Goal: Use online tool/utility: Utilize a website feature to perform a specific function

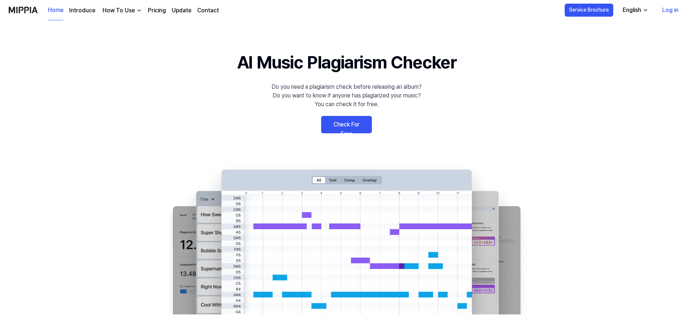
click at [681, 4] on link "Log in" at bounding box center [671, 10] width 28 height 20
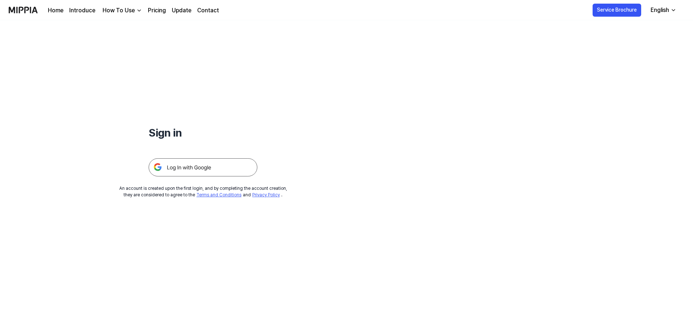
click at [197, 169] on img at bounding box center [203, 167] width 109 height 18
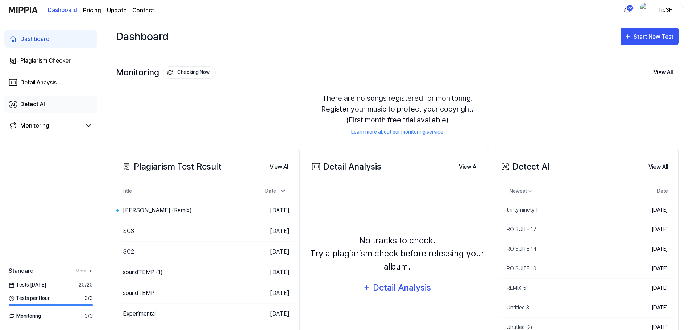
click at [24, 104] on div "Detect AI" at bounding box center [32, 104] width 25 height 9
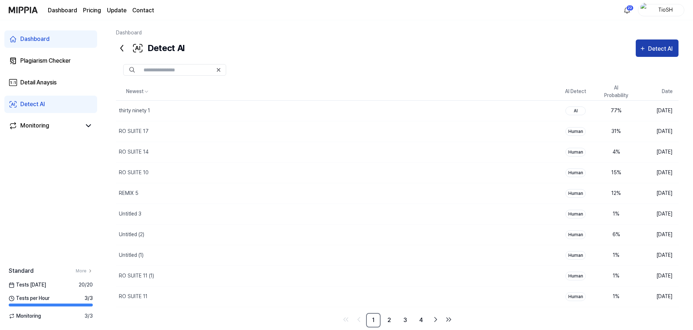
click at [656, 55] on button "Detect AI" at bounding box center [657, 48] width 43 height 17
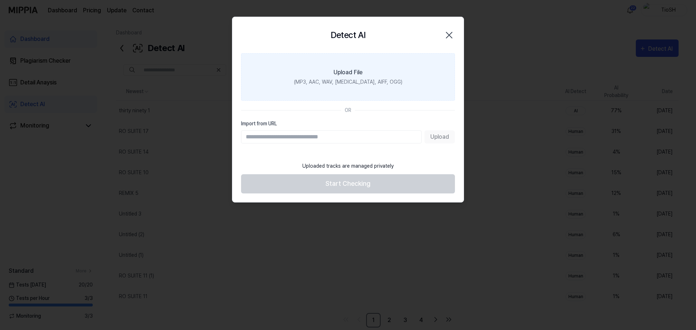
click at [333, 85] on div "(MP3, AAC, WAV, FLAC, AIFF, OGG)" at bounding box center [348, 82] width 108 height 8
click at [0, 0] on input "Upload File (MP3, AAC, WAV, FLAC, AIFF, OGG)" at bounding box center [0, 0] width 0 height 0
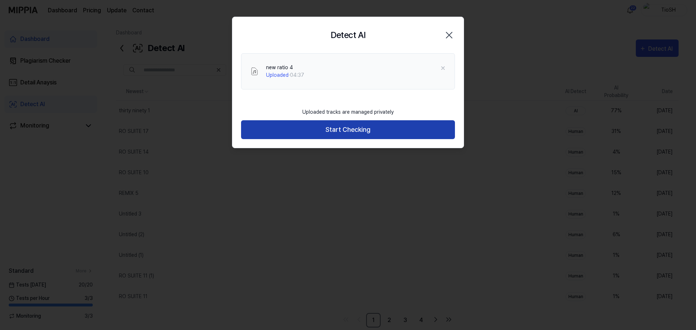
click at [368, 127] on button "Start Checking" at bounding box center [348, 129] width 214 height 19
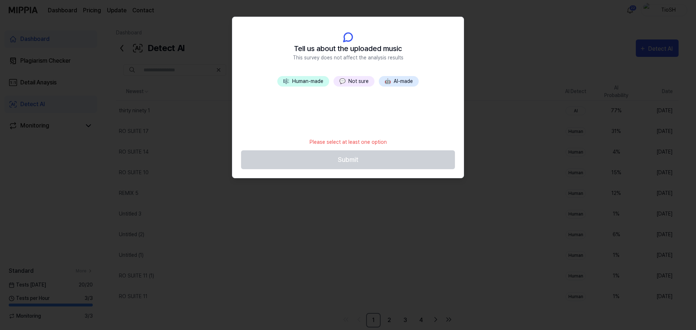
click at [408, 79] on button "🤖 AI-made" at bounding box center [399, 81] width 40 height 11
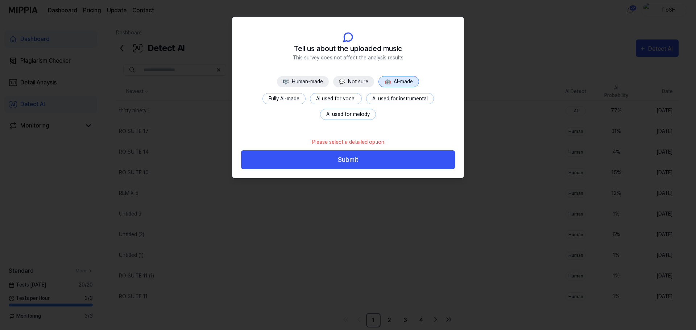
click at [282, 96] on button "Fully AI-made" at bounding box center [284, 98] width 43 height 11
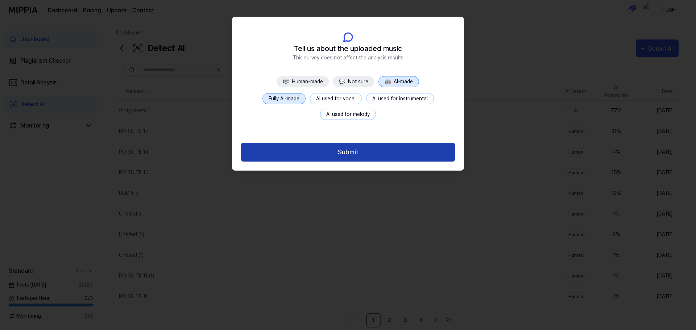
click at [342, 156] on button "Submit" at bounding box center [348, 152] width 214 height 19
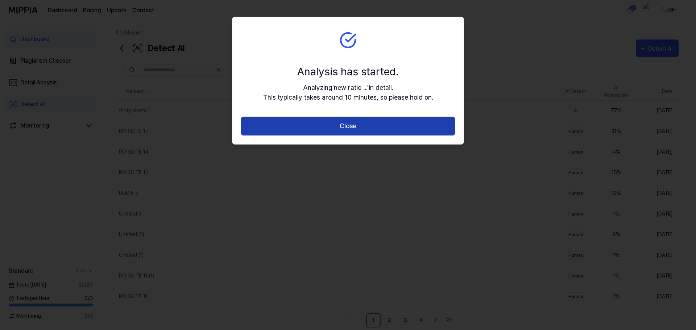
click at [391, 132] on button "Close" at bounding box center [348, 126] width 214 height 19
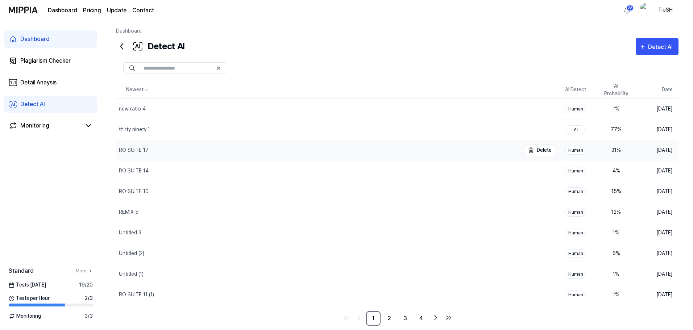
scroll to position [15, 0]
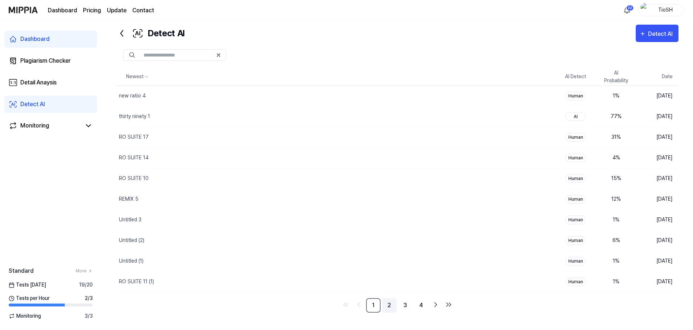
click at [394, 301] on link "2" at bounding box center [389, 305] width 15 height 15
click at [408, 306] on link "3" at bounding box center [405, 305] width 15 height 15
click at [421, 308] on link "4" at bounding box center [421, 305] width 15 height 15
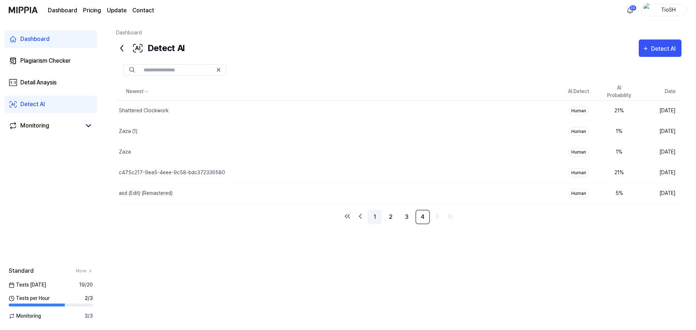
click at [374, 219] on link "1" at bounding box center [375, 217] width 15 height 15
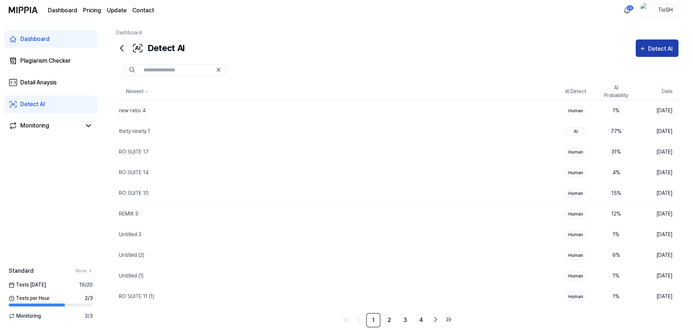
click at [645, 47] on icon "button" at bounding box center [643, 48] width 7 height 9
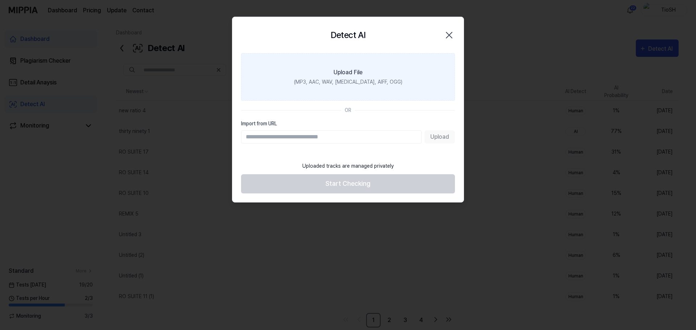
click at [371, 83] on div "(MP3, AAC, WAV, FLAC, AIFF, OGG)" at bounding box center [348, 82] width 108 height 8
click at [0, 0] on input "Upload File (MP3, AAC, WAV, FLAC, AIFF, OGG)" at bounding box center [0, 0] width 0 height 0
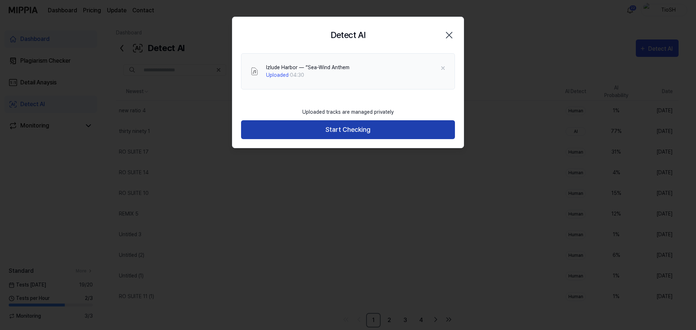
click at [347, 131] on button "Start Checking" at bounding box center [348, 129] width 214 height 19
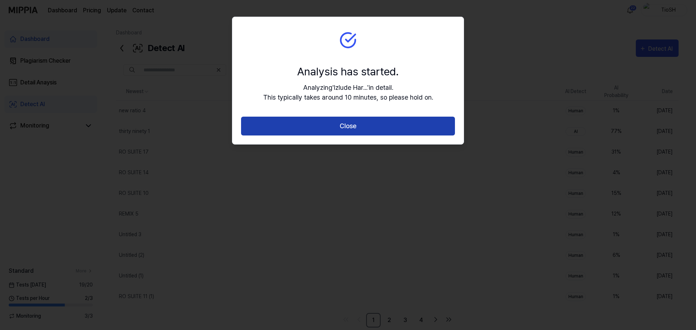
click at [350, 128] on button "Close" at bounding box center [348, 126] width 214 height 19
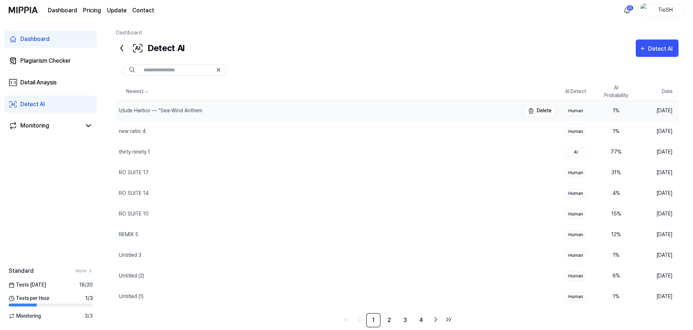
click at [399, 106] on div "Izlude Harbor — “Sea-Wind Anthem" at bounding box center [318, 111] width 405 height 20
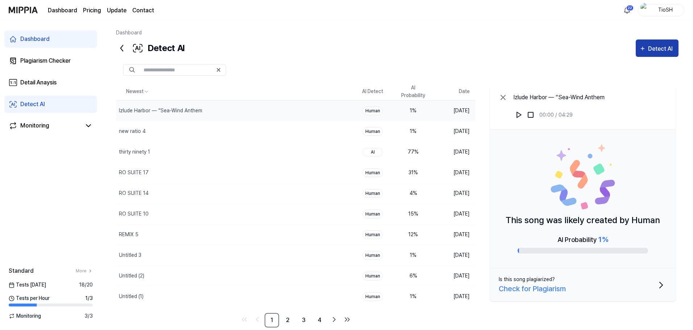
click at [645, 49] on icon "button" at bounding box center [643, 48] width 3 height 3
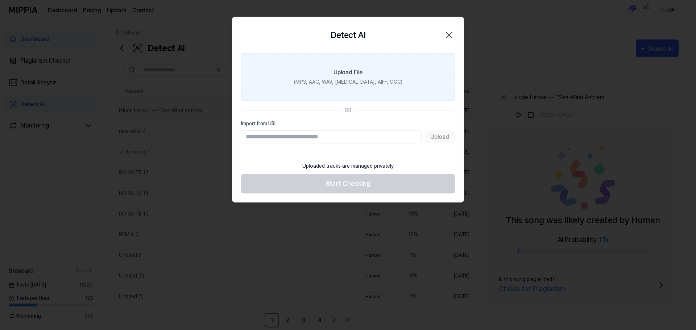
click at [356, 73] on div "Upload File" at bounding box center [348, 72] width 29 height 9
click at [0, 0] on input "Upload File (MP3, AAC, WAV, FLAC, AIFF, OGG)" at bounding box center [0, 0] width 0 height 0
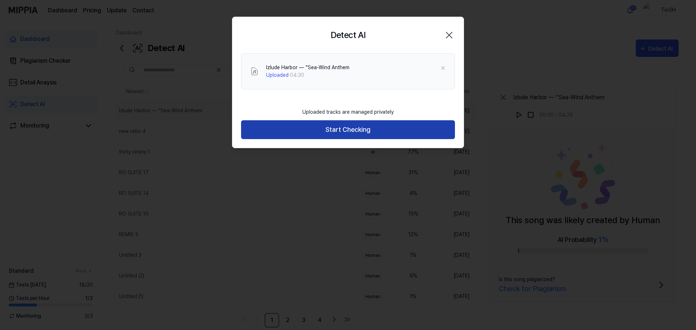
click at [386, 132] on button "Start Checking" at bounding box center [348, 129] width 214 height 19
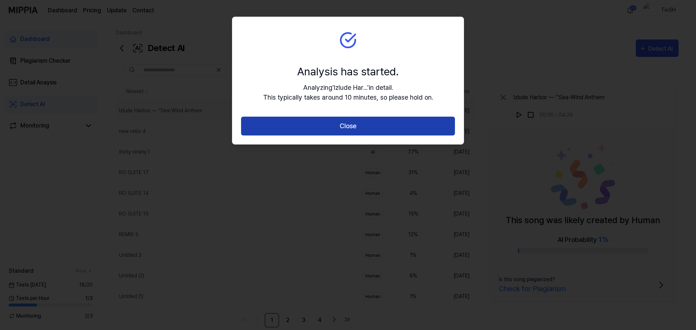
click at [386, 127] on button "Close" at bounding box center [348, 126] width 214 height 19
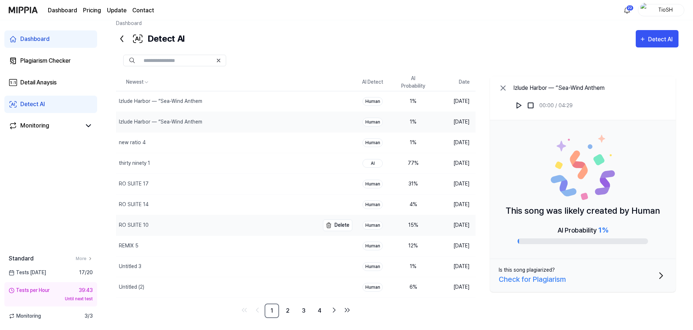
scroll to position [15, 0]
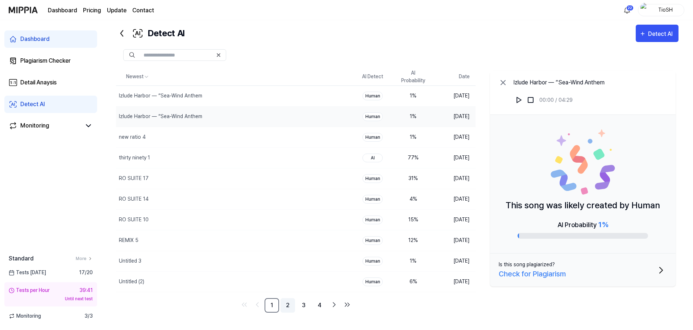
click at [290, 305] on link "2" at bounding box center [288, 305] width 15 height 15
click at [264, 310] on ul "1 2 3 4" at bounding box center [296, 305] width 115 height 15
click at [271, 309] on link "1" at bounding box center [272, 305] width 15 height 15
click at [273, 136] on div "new ratio 4" at bounding box center [217, 137] width 203 height 20
click at [516, 100] on img at bounding box center [519, 99] width 7 height 7
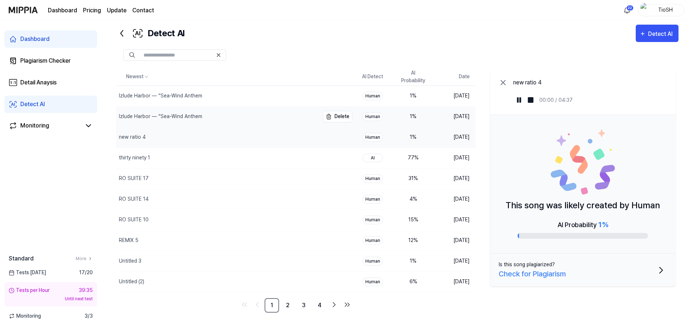
click at [153, 112] on div "Izlude Harbor — “Sea-Wind Anthem" at bounding box center [217, 117] width 203 height 20
click at [206, 163] on div "thirty ninety 1" at bounding box center [217, 158] width 203 height 20
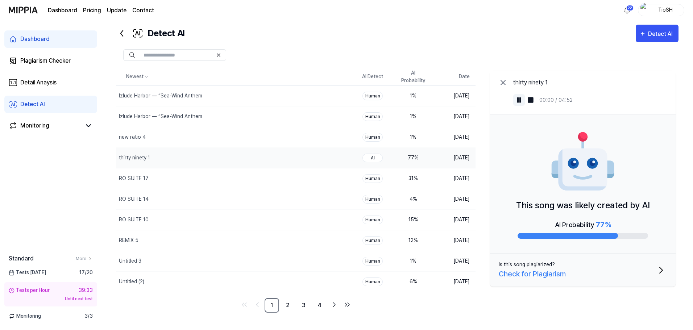
click at [518, 99] on img at bounding box center [519, 99] width 7 height 7
click at [277, 180] on div "RO SUITE 17" at bounding box center [217, 179] width 203 height 20
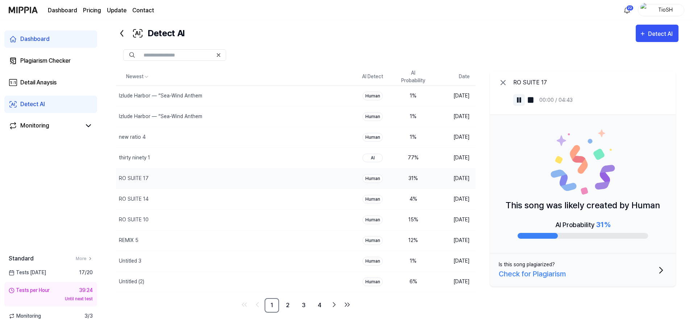
click at [519, 104] on button at bounding box center [520, 100] width 12 height 12
click at [417, 52] on div at bounding box center [397, 55] width 563 height 12
click at [228, 205] on div "RO SUITE 14" at bounding box center [217, 199] width 203 height 20
click at [519, 104] on button at bounding box center [520, 100] width 12 height 12
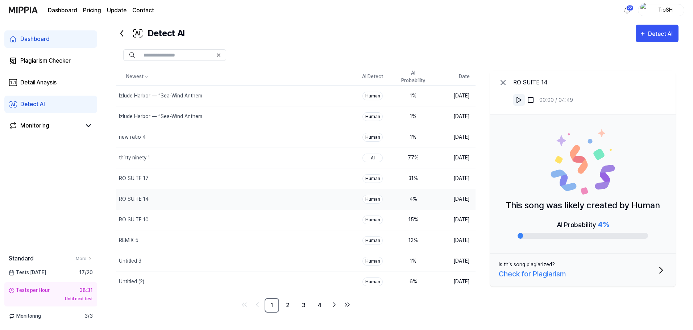
click at [518, 105] on button at bounding box center [520, 100] width 12 height 12
click at [228, 259] on div "Untitled 3" at bounding box center [217, 261] width 203 height 20
click at [521, 102] on img at bounding box center [519, 99] width 7 height 7
click at [293, 304] on link "2" at bounding box center [288, 305] width 15 height 15
click at [240, 203] on div "SC3" at bounding box center [217, 199] width 203 height 20
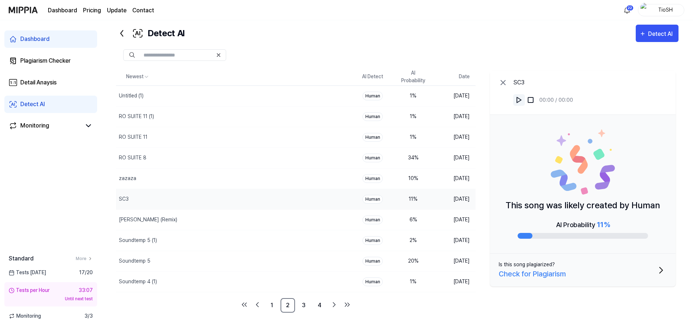
click at [519, 101] on img at bounding box center [519, 99] width 7 height 7
click at [209, 238] on div "Soundtemp 5 (1)" at bounding box center [217, 241] width 203 height 20
click at [517, 104] on button at bounding box center [520, 100] width 12 height 12
click at [520, 99] on img at bounding box center [519, 99] width 7 height 7
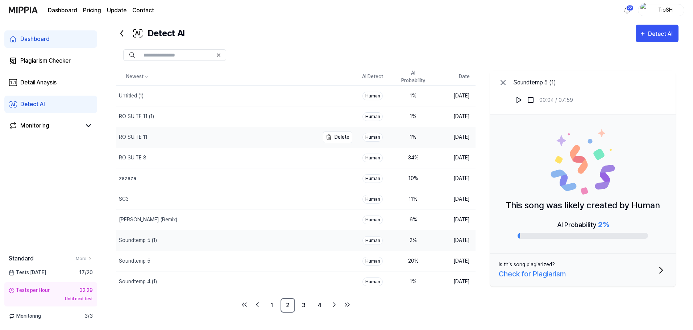
click at [131, 135] on div "RO SUITE 11" at bounding box center [133, 137] width 29 height 8
click at [522, 101] on img at bounding box center [519, 99] width 7 height 7
click at [524, 234] on div at bounding box center [583, 236] width 131 height 6
click at [163, 100] on div "Untitled (1)" at bounding box center [217, 96] width 203 height 20
click at [520, 101] on img at bounding box center [519, 99] width 7 height 7
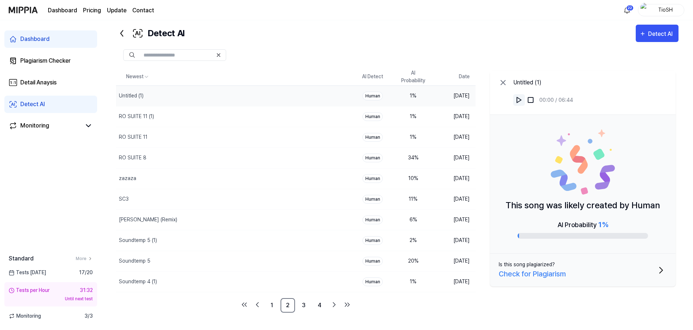
click at [520, 101] on img at bounding box center [519, 99] width 7 height 7
click at [275, 303] on link "1" at bounding box center [272, 305] width 15 height 15
click at [304, 279] on div "Untitled (2)" at bounding box center [217, 282] width 203 height 20
click at [524, 102] on button at bounding box center [520, 100] width 12 height 12
click at [523, 101] on button at bounding box center [520, 100] width 12 height 12
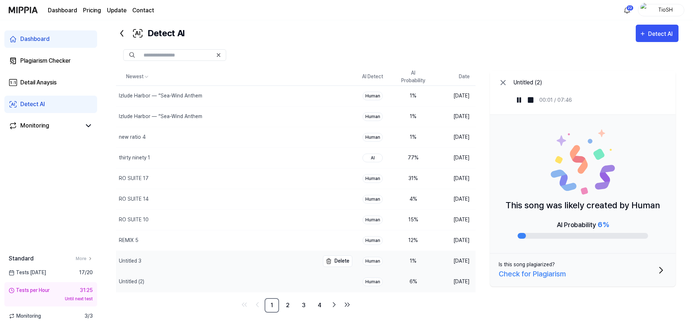
click at [232, 265] on div "Untitled 3" at bounding box center [217, 261] width 203 height 20
drag, startPoint x: 515, startPoint y: 106, endPoint x: 519, endPoint y: 106, distance: 4.4
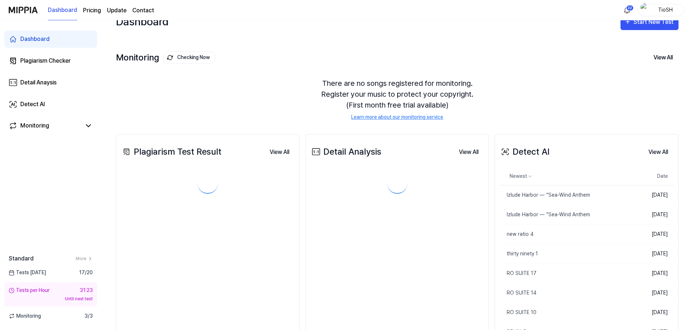
scroll to position [0, 0]
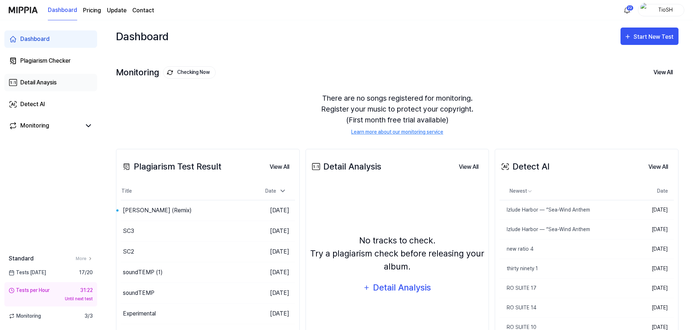
click at [50, 85] on div "Detail Anaysis" at bounding box center [38, 82] width 36 height 9
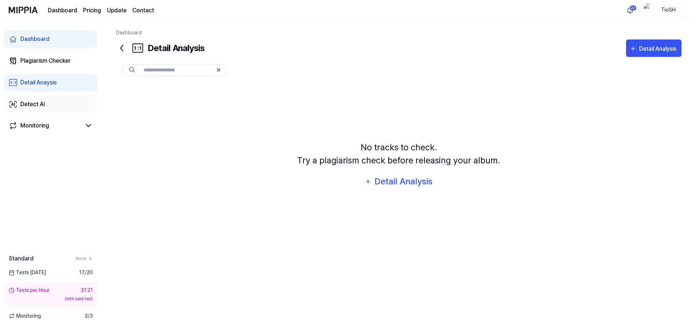
click at [44, 107] on div "Detect AI" at bounding box center [32, 104] width 25 height 9
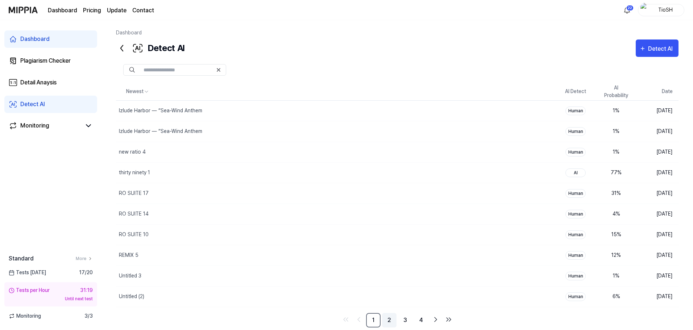
drag, startPoint x: 394, startPoint y: 327, endPoint x: 390, endPoint y: 328, distance: 4.4
click at [394, 327] on link "2" at bounding box center [389, 320] width 15 height 15
click at [378, 321] on link "1" at bounding box center [373, 320] width 15 height 15
click at [143, 256] on div "REMIX 5" at bounding box center [318, 256] width 405 height 20
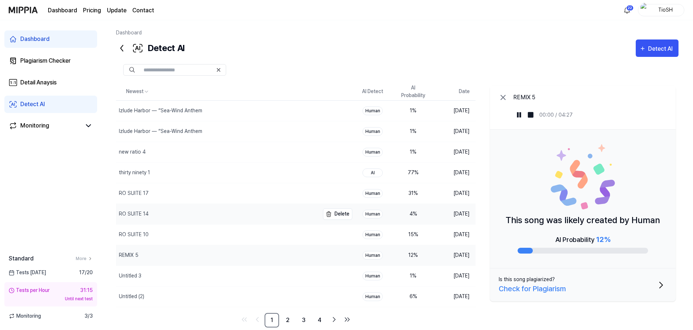
click at [205, 214] on div "RO SUITE 14" at bounding box center [217, 214] width 203 height 20
click at [518, 116] on img at bounding box center [519, 114] width 7 height 7
click at [519, 116] on img at bounding box center [519, 114] width 7 height 7
click at [520, 116] on img at bounding box center [519, 114] width 7 height 7
click at [289, 320] on link "2" at bounding box center [288, 320] width 15 height 15
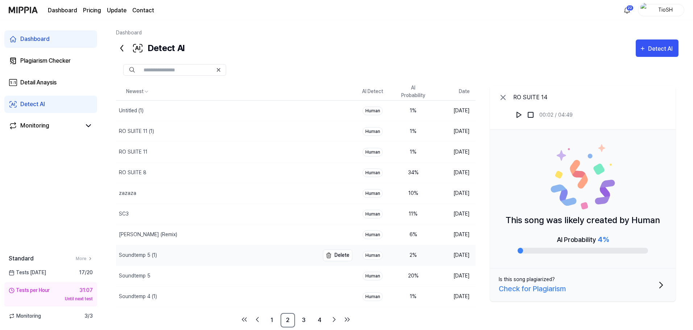
click at [209, 256] on div "Soundtemp 5 (1)" at bounding box center [217, 256] width 203 height 20
click at [524, 115] on button at bounding box center [520, 115] width 12 height 12
click at [524, 116] on button at bounding box center [520, 115] width 12 height 12
click at [310, 318] on link "3" at bounding box center [304, 320] width 15 height 15
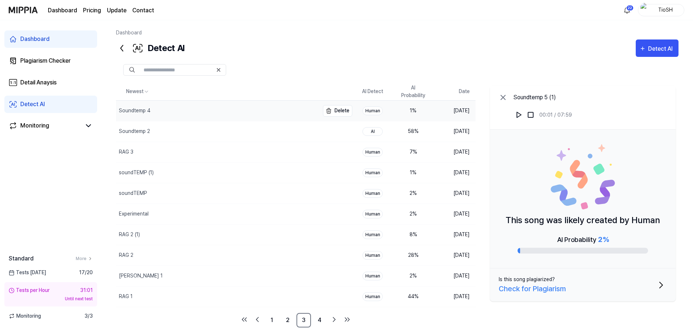
click at [210, 111] on div "Soundtemp 4" at bounding box center [217, 111] width 203 height 20
click at [519, 116] on img at bounding box center [519, 114] width 7 height 7
click at [193, 155] on div "RAG 3" at bounding box center [217, 152] width 203 height 20
click at [518, 113] on img at bounding box center [519, 114] width 7 height 7
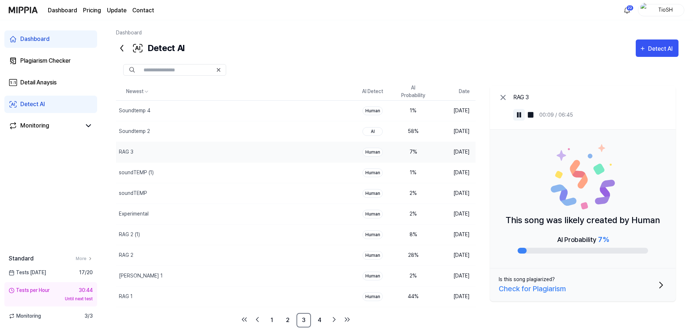
click at [518, 113] on img at bounding box center [519, 114] width 7 height 7
click at [283, 173] on div "soundTEMP (1)" at bounding box center [217, 173] width 203 height 20
click at [518, 117] on img at bounding box center [519, 114] width 7 height 7
click at [150, 192] on div "soundTEMP" at bounding box center [217, 194] width 203 height 20
click at [517, 115] on img at bounding box center [519, 114] width 7 height 7
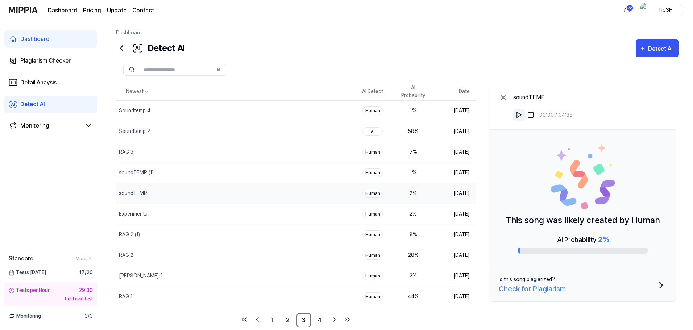
click at [519, 118] on img at bounding box center [519, 114] width 7 height 7
click at [316, 321] on link "4" at bounding box center [320, 320] width 15 height 15
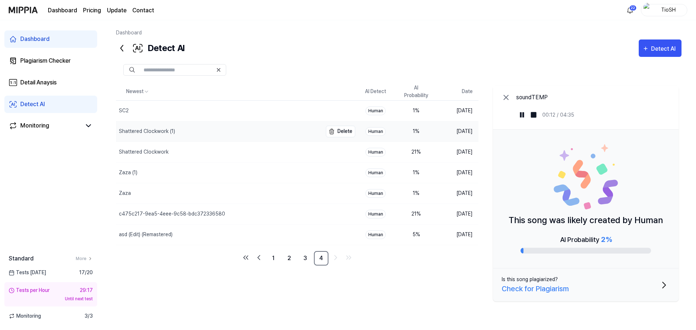
click at [195, 134] on div "Shattered Clockwork (1)" at bounding box center [219, 132] width 206 height 20
click at [523, 115] on img at bounding box center [522, 114] width 7 height 7
click at [257, 137] on div "Shattered Clockwork (1)" at bounding box center [219, 132] width 206 height 20
drag, startPoint x: 524, startPoint y: 114, endPoint x: 521, endPoint y: 117, distance: 4.1
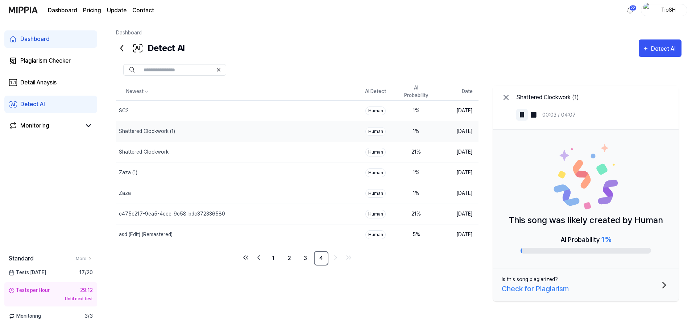
click at [524, 114] on img at bounding box center [522, 114] width 7 height 7
click at [157, 179] on div "Zaza (1)" at bounding box center [219, 173] width 206 height 20
click at [522, 115] on img at bounding box center [522, 114] width 7 height 7
click at [173, 193] on div "Zaza" at bounding box center [219, 194] width 206 height 20
click at [520, 116] on img at bounding box center [522, 114] width 7 height 7
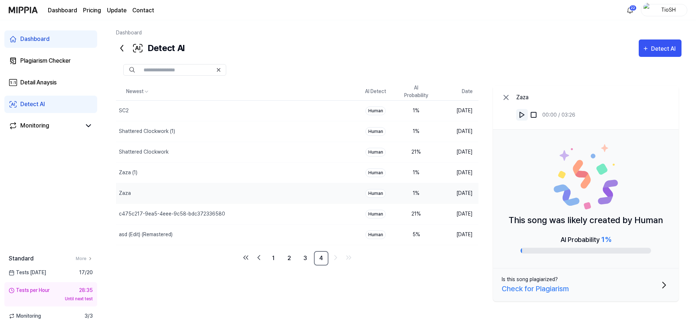
click at [520, 116] on img at bounding box center [522, 114] width 7 height 7
click at [164, 150] on div "Shattered Clockwork" at bounding box center [144, 152] width 50 height 8
click at [229, 137] on div "Shattered Clockwork (1)" at bounding box center [219, 132] width 206 height 20
click at [524, 116] on img at bounding box center [522, 114] width 7 height 7
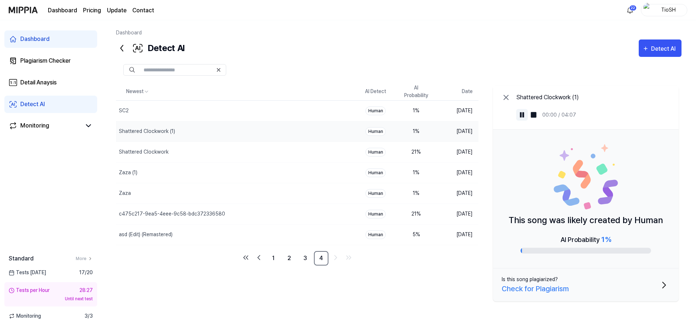
click at [523, 116] on img at bounding box center [522, 114] width 7 height 7
click at [243, 238] on div "asd (Edit) (Remastered)" at bounding box center [219, 235] width 206 height 20
click at [521, 116] on img at bounding box center [522, 114] width 7 height 7
click at [262, 212] on div "c475c217-9ea5-4eee-9c58-bdc372336580" at bounding box center [219, 214] width 206 height 20
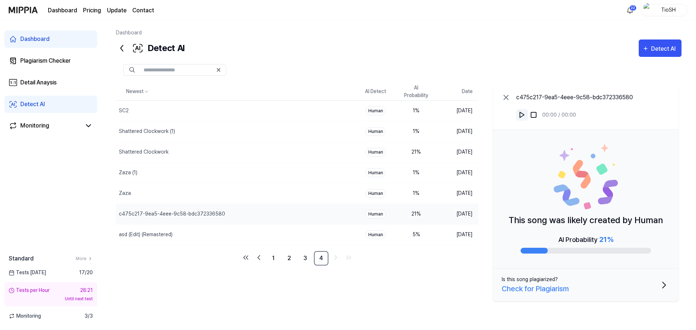
click at [522, 111] on button at bounding box center [522, 115] width 12 height 12
click at [525, 115] on img at bounding box center [522, 114] width 7 height 7
click at [301, 260] on link "3" at bounding box center [305, 258] width 15 height 15
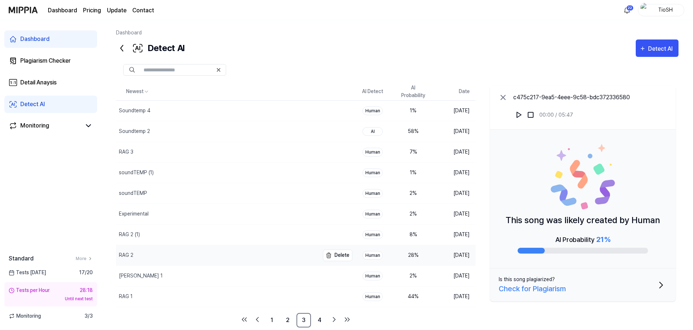
click at [291, 262] on div "RAG 2" at bounding box center [217, 256] width 203 height 20
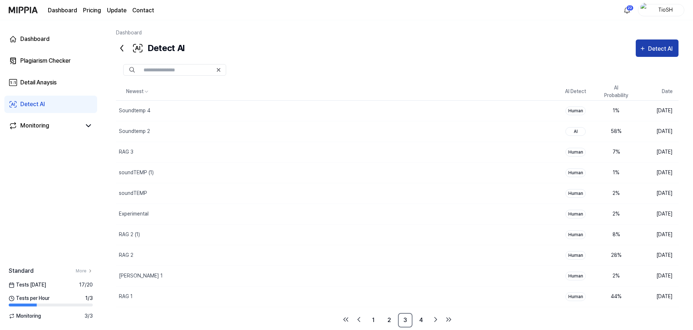
click at [668, 51] on div "Detect AI" at bounding box center [661, 48] width 27 height 9
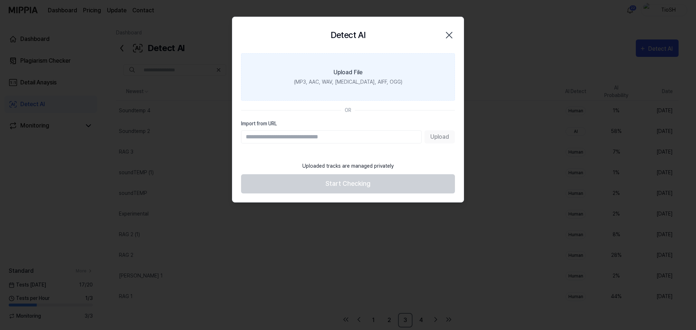
click at [347, 71] on div "Upload File" at bounding box center [348, 72] width 29 height 9
click at [0, 0] on input "Upload File (MP3, AAC, WAV, FLAC, AIFF, OGG)" at bounding box center [0, 0] width 0 height 0
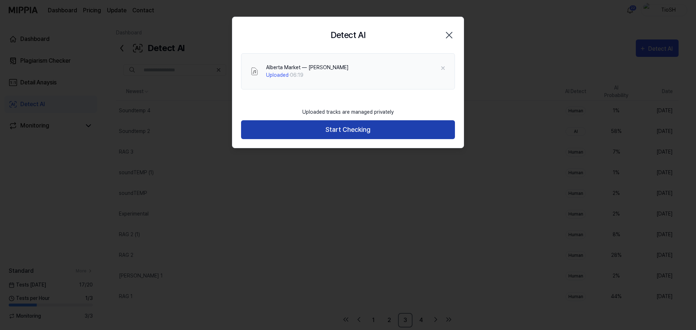
click at [328, 125] on button "Start Checking" at bounding box center [348, 129] width 214 height 19
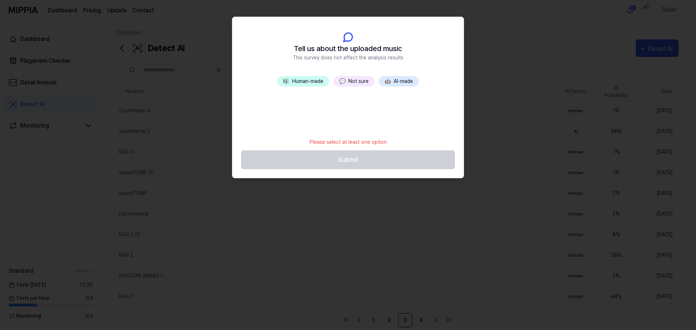
click at [394, 82] on button "🤖 AI-made" at bounding box center [399, 81] width 40 height 11
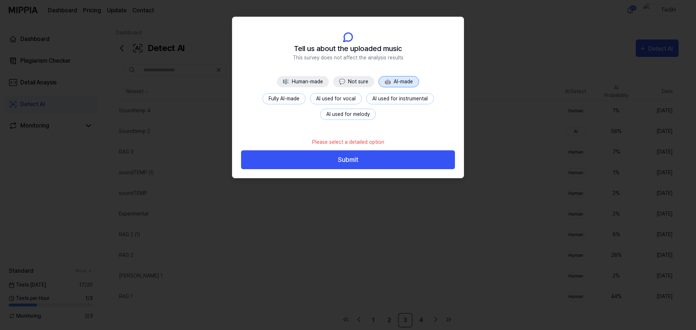
click at [278, 96] on button "Fully AI-made" at bounding box center [284, 98] width 43 height 11
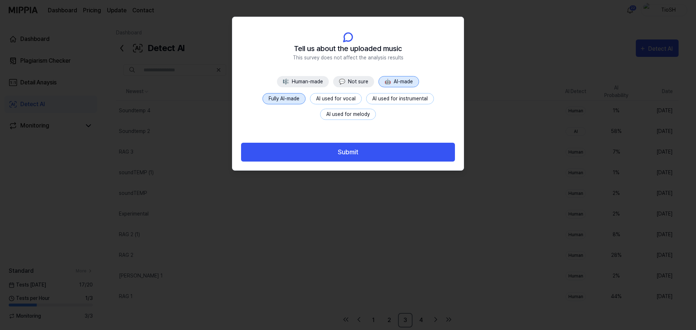
drag, startPoint x: 357, startPoint y: 154, endPoint x: 347, endPoint y: 146, distance: 12.4
click at [357, 153] on button "Submit" at bounding box center [348, 152] width 214 height 19
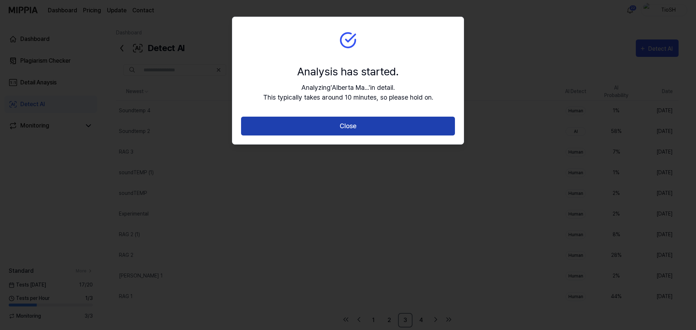
click at [277, 120] on button "Close" at bounding box center [348, 126] width 214 height 19
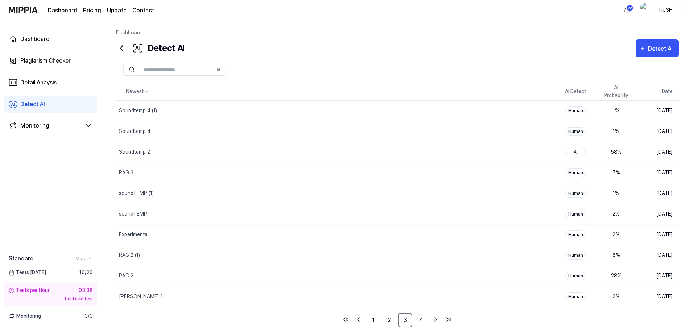
click at [47, 108] on link "Detect AI" at bounding box center [50, 104] width 93 height 17
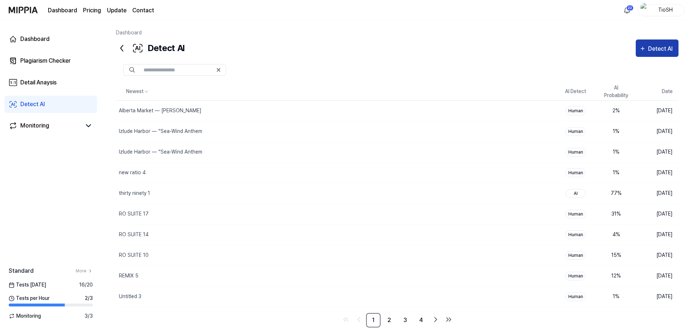
click at [660, 50] on div "Detect AI" at bounding box center [661, 48] width 27 height 9
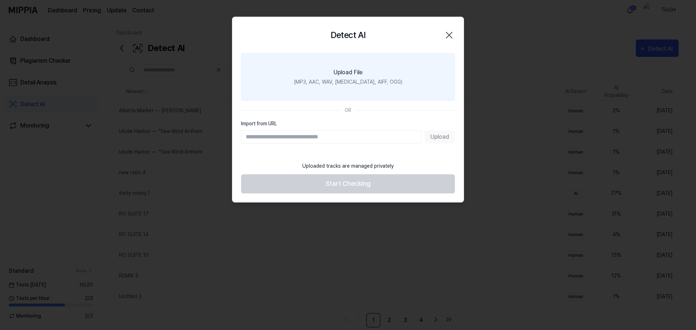
click at [374, 64] on label "Upload File (MP3, AAC, WAV, FLAC, AIFF, OGG)" at bounding box center [348, 77] width 214 height 48
click at [0, 0] on input "Upload File (MP3, AAC, WAV, FLAC, AIFF, OGG)" at bounding box center [0, 0] width 0 height 0
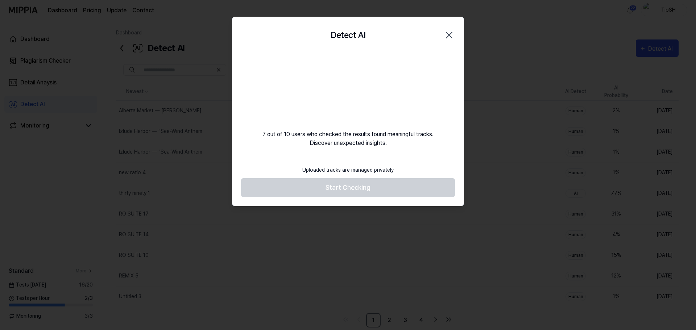
click at [374, 189] on footer "Uploaded tracks are managed privately Start Checking" at bounding box center [348, 180] width 214 height 36
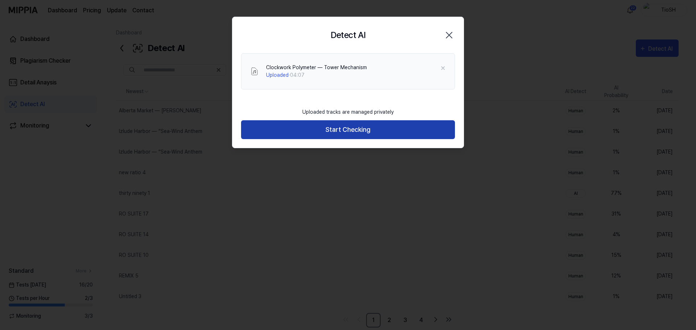
click at [364, 127] on button "Start Checking" at bounding box center [348, 129] width 214 height 19
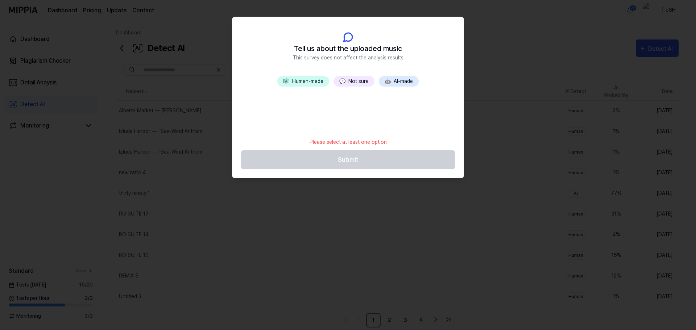
click at [410, 78] on button "🤖 AI-made" at bounding box center [399, 81] width 40 height 11
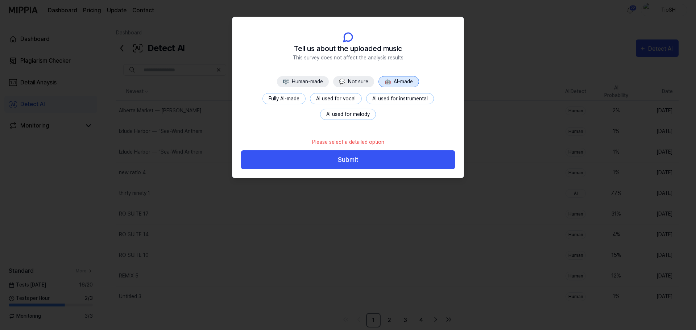
click at [294, 96] on button "Fully AI-made" at bounding box center [284, 98] width 43 height 11
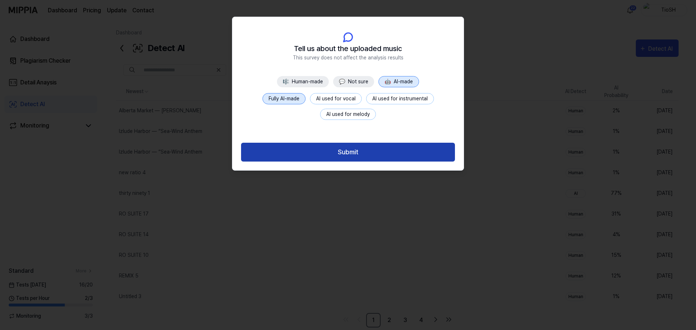
click at [401, 161] on button "Submit" at bounding box center [348, 152] width 214 height 19
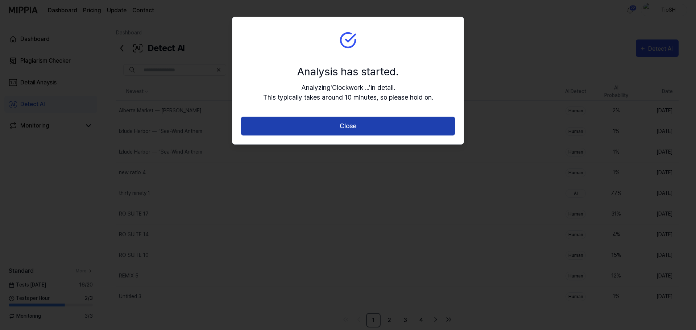
click at [400, 127] on button "Close" at bounding box center [348, 126] width 214 height 19
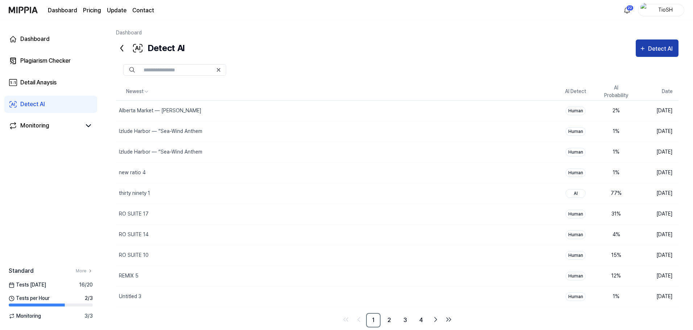
click at [670, 54] on button "Detect AI" at bounding box center [657, 48] width 43 height 17
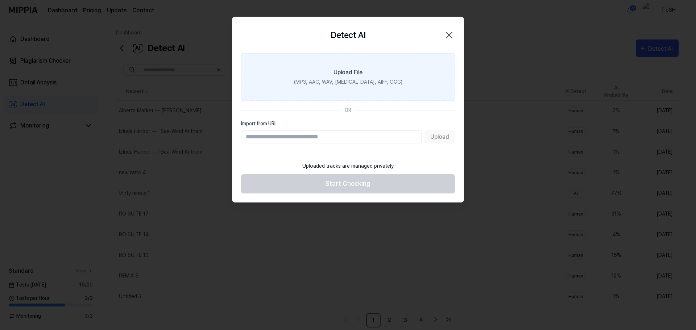
click at [368, 82] on div "(MP3, AAC, WAV, FLAC, AIFF, OGG)" at bounding box center [348, 82] width 108 height 8
click at [0, 0] on input "Upload File (MP3, AAC, WAV, FLAC, AIFF, OGG)" at bounding box center [0, 0] width 0 height 0
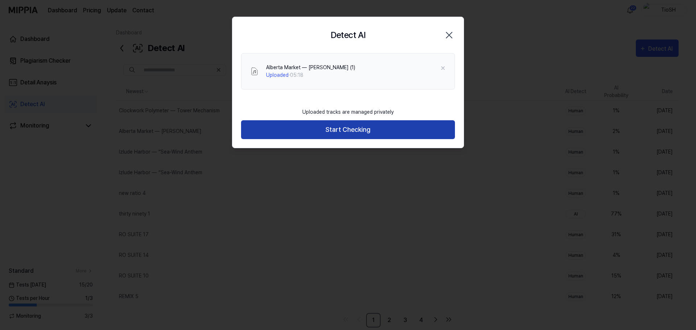
click at [359, 132] on button "Start Checking" at bounding box center [348, 129] width 214 height 19
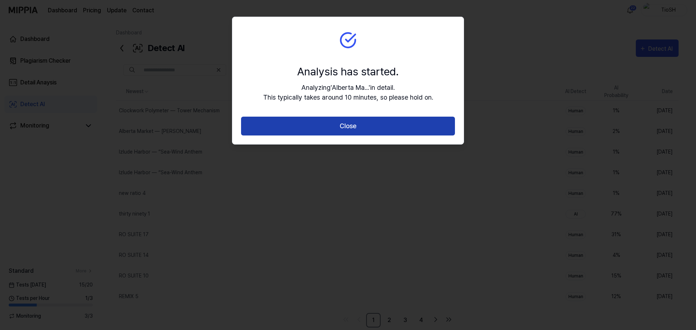
click at [357, 124] on button "Close" at bounding box center [348, 126] width 214 height 19
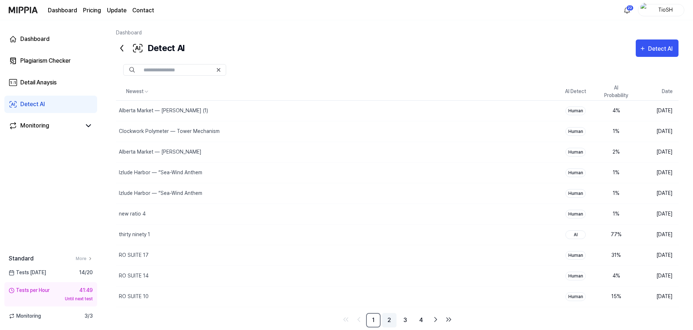
click at [387, 318] on link "2" at bounding box center [389, 320] width 15 height 15
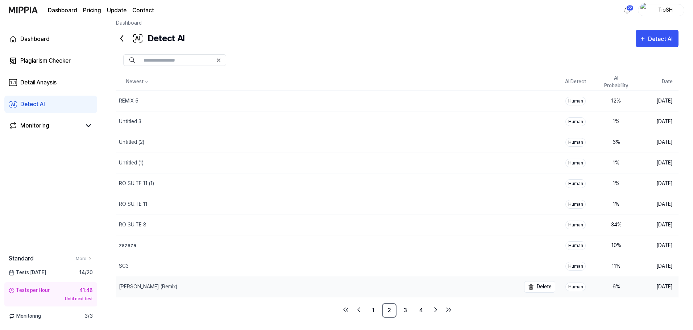
scroll to position [15, 0]
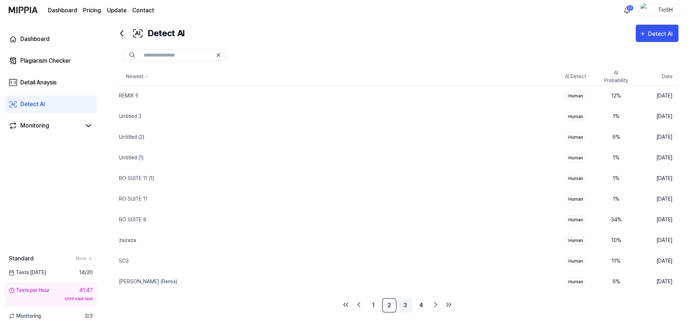
click at [406, 303] on link "3" at bounding box center [405, 305] width 15 height 15
click at [373, 306] on link "1" at bounding box center [373, 305] width 15 height 15
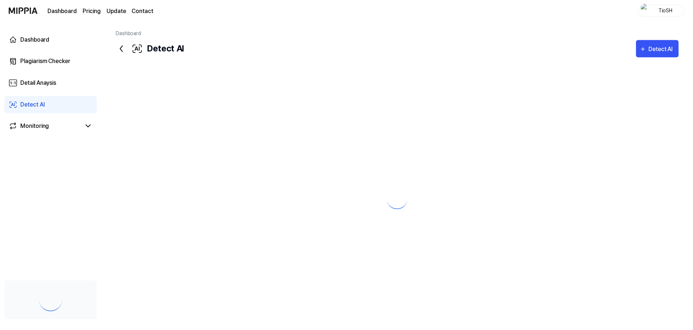
scroll to position [15, 0]
